Goal: Find specific page/section: Find specific page/section

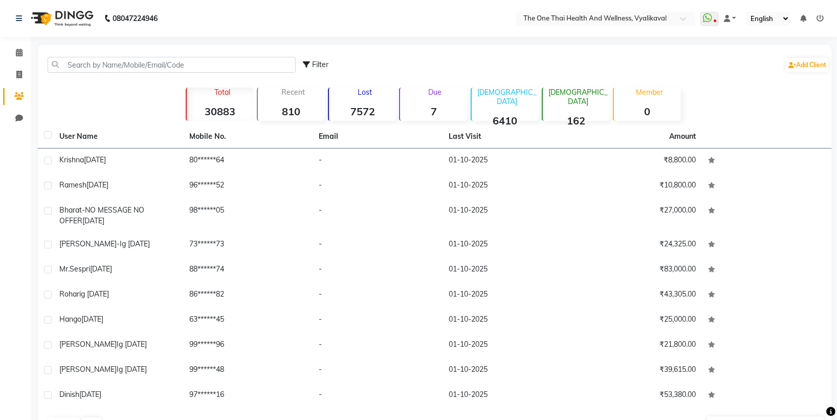
click at [68, 63] on input "text" at bounding box center [172, 65] width 248 height 16
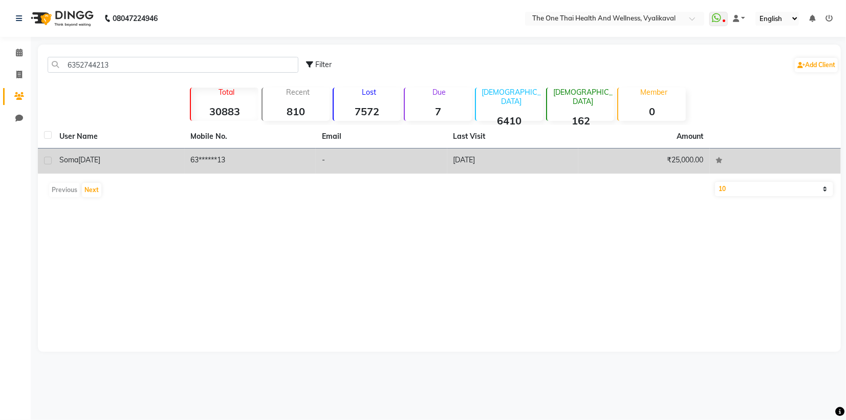
type input "6352744213"
click at [45, 160] on label at bounding box center [48, 161] width 8 height 8
click at [45, 160] on input "checkbox" at bounding box center [47, 161] width 7 height 7
checkbox input "true"
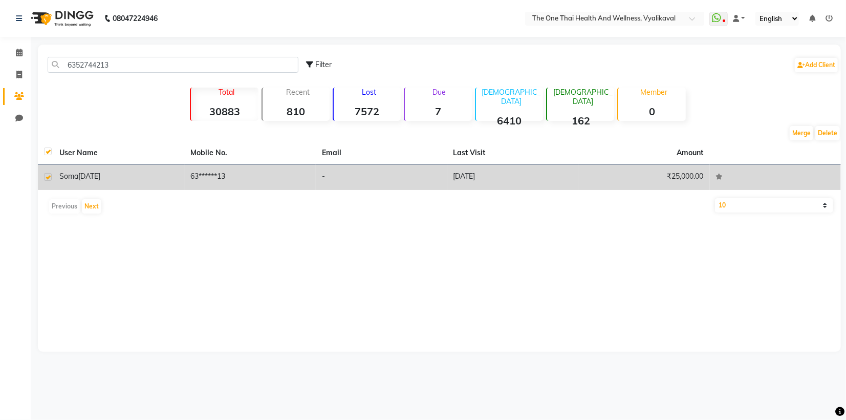
click at [82, 167] on td "soma [DATE]" at bounding box center [118, 177] width 131 height 25
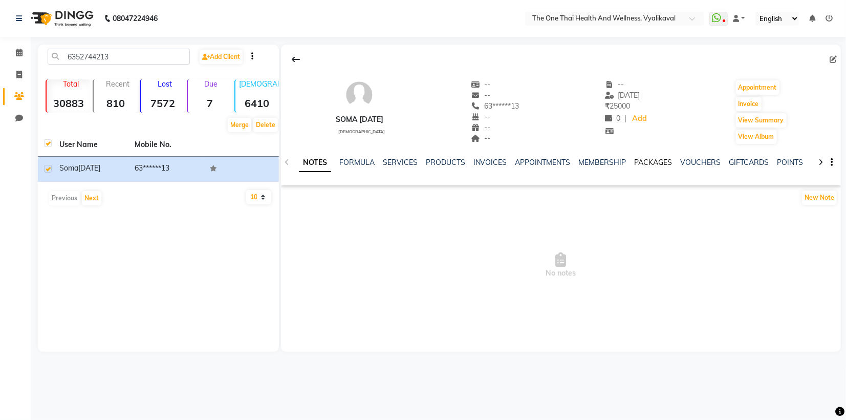
click at [651, 161] on link "PACKAGES" at bounding box center [653, 162] width 38 height 9
click at [430, 165] on link "INVOICES" at bounding box center [432, 162] width 34 height 9
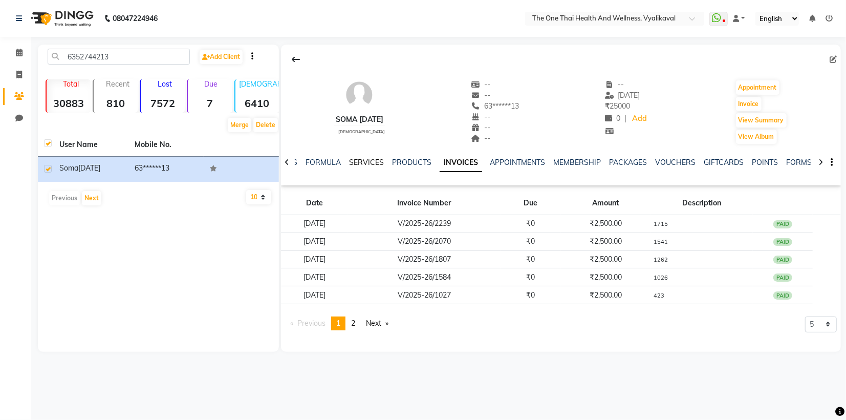
click at [362, 161] on link "SERVICES" at bounding box center [366, 162] width 35 height 9
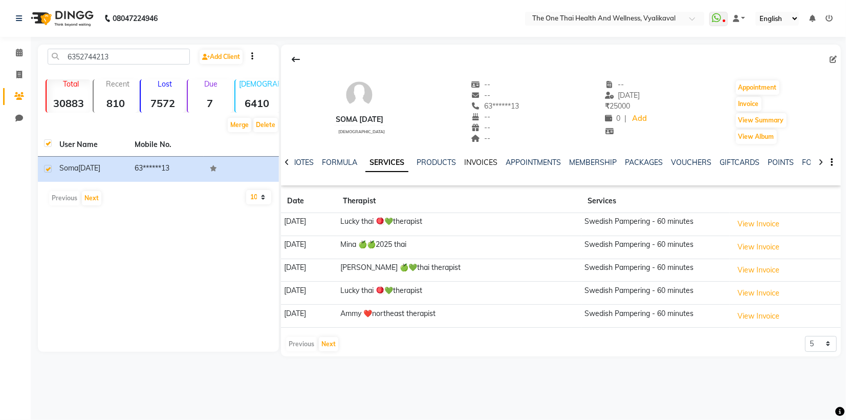
click at [481, 165] on link "INVOICES" at bounding box center [481, 162] width 34 height 9
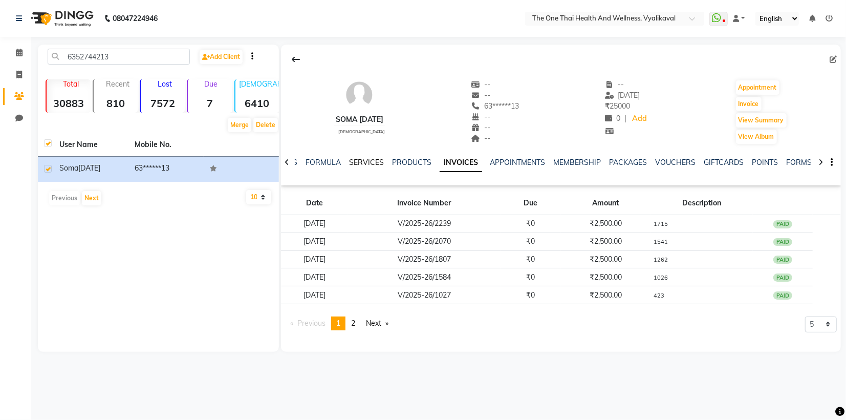
click at [367, 164] on link "SERVICES" at bounding box center [366, 162] width 35 height 9
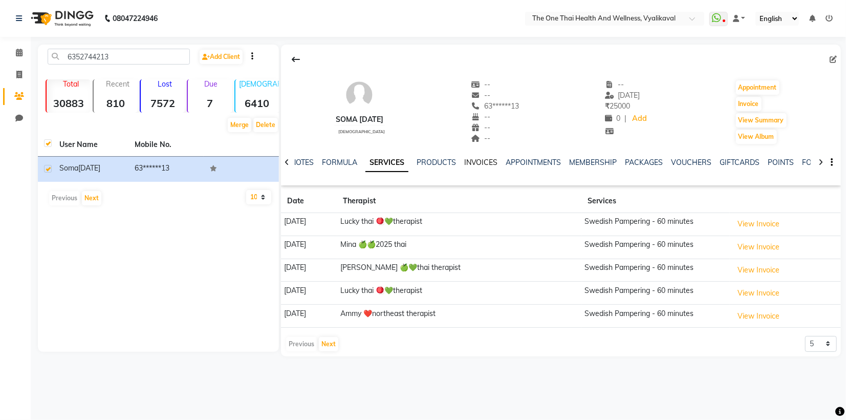
click at [477, 162] on link "INVOICES" at bounding box center [481, 162] width 34 height 9
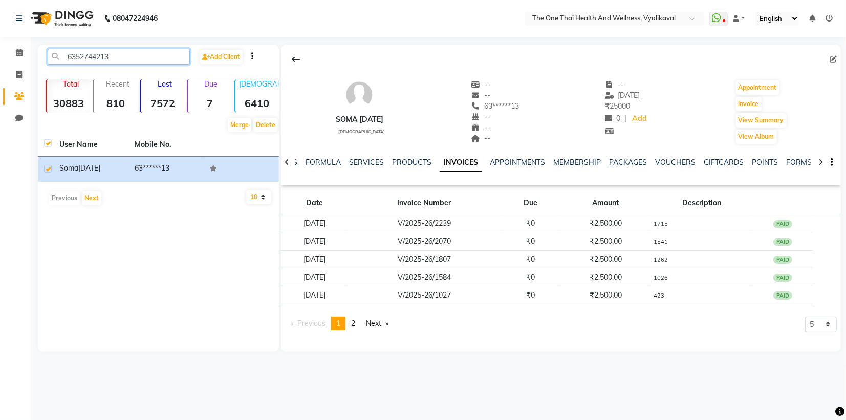
click at [115, 57] on input "6352744213" at bounding box center [119, 57] width 142 height 16
type input "6"
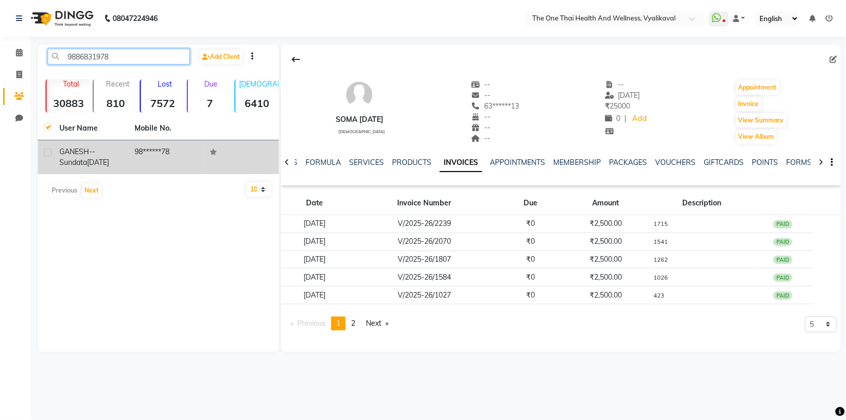
type input "9886831978"
click at [45, 153] on label at bounding box center [48, 152] width 8 height 8
click at [45, 153] on input "checkbox" at bounding box center [47, 152] width 7 height 7
checkbox input "true"
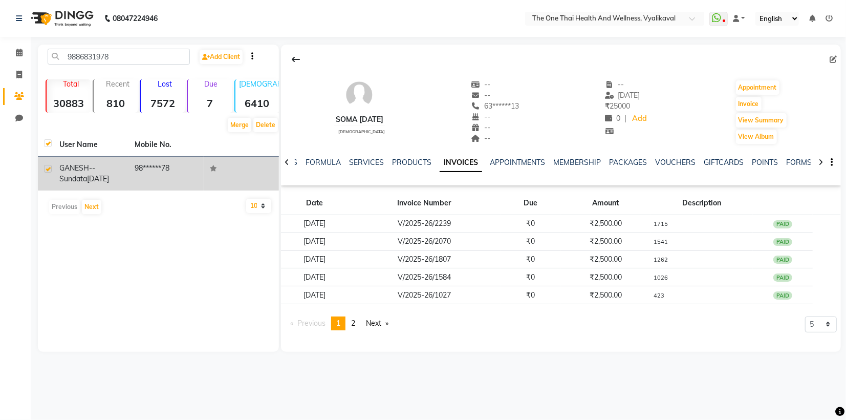
click at [76, 168] on span "GANESH--sundata" at bounding box center [77, 173] width 36 height 20
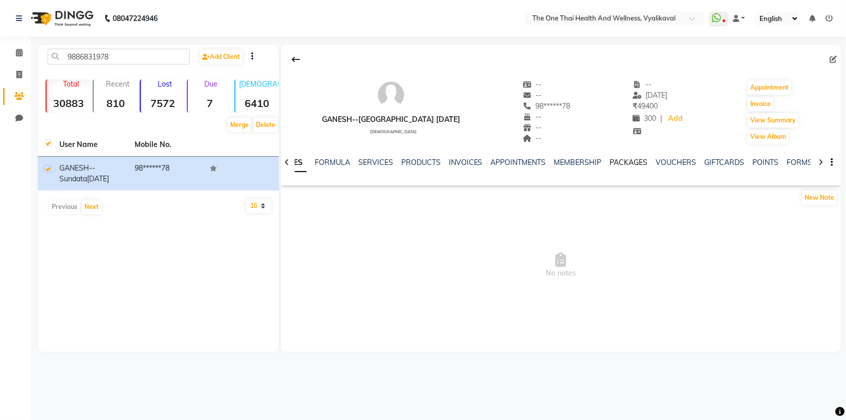
click at [626, 164] on link "PACKAGES" at bounding box center [629, 162] width 38 height 9
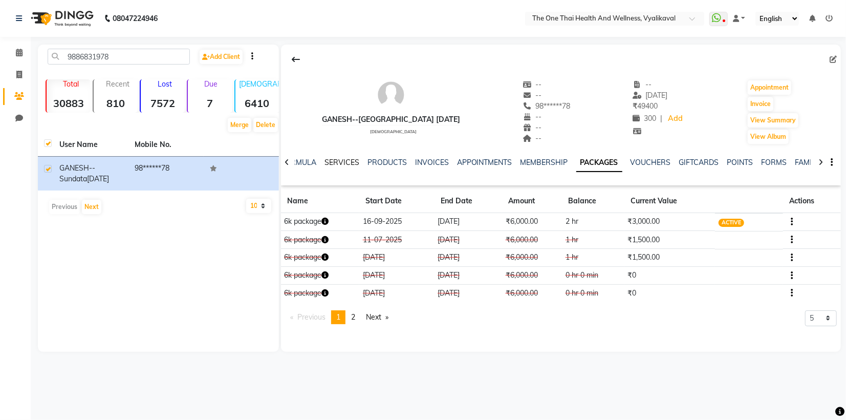
click at [343, 164] on link "SERVICES" at bounding box center [341, 162] width 35 height 9
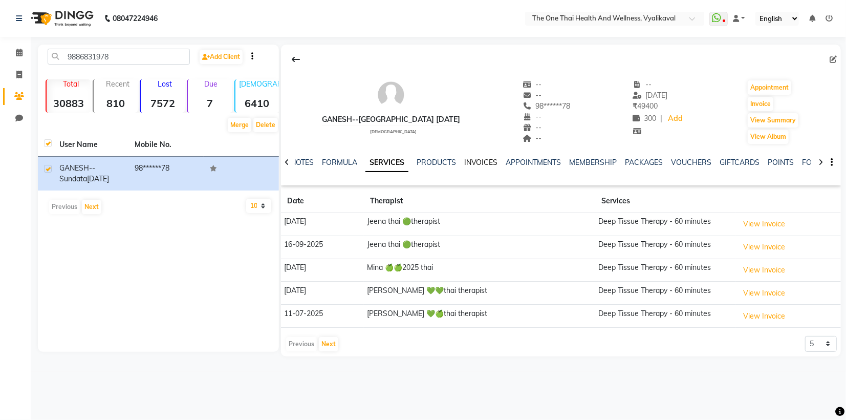
click at [487, 162] on link "INVOICES" at bounding box center [481, 162] width 34 height 9
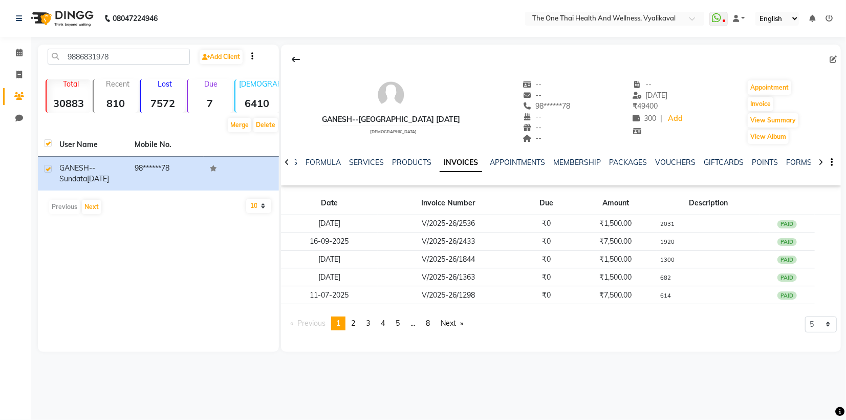
click at [615, 166] on div "PACKAGES" at bounding box center [628, 162] width 38 height 11
click at [619, 162] on link "PACKAGES" at bounding box center [628, 162] width 38 height 9
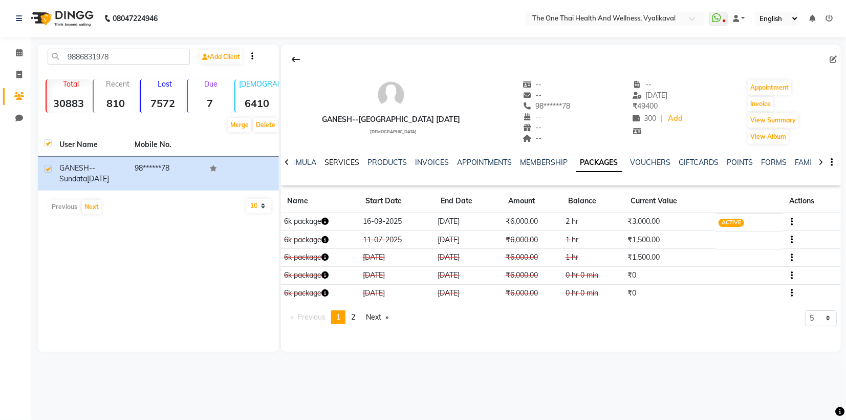
click at [346, 165] on link "SERVICES" at bounding box center [341, 162] width 35 height 9
